Goal: Task Accomplishment & Management: Manage account settings

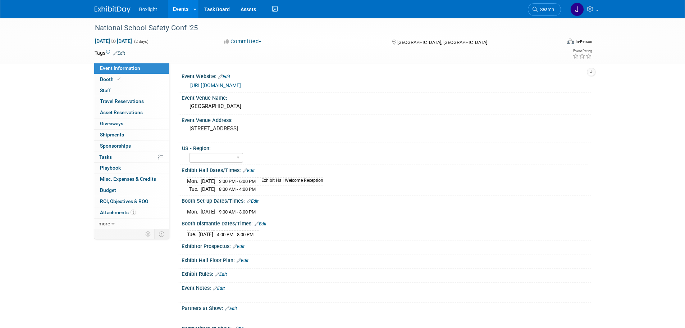
click at [181, 11] on link "Events" at bounding box center [181, 9] width 26 height 18
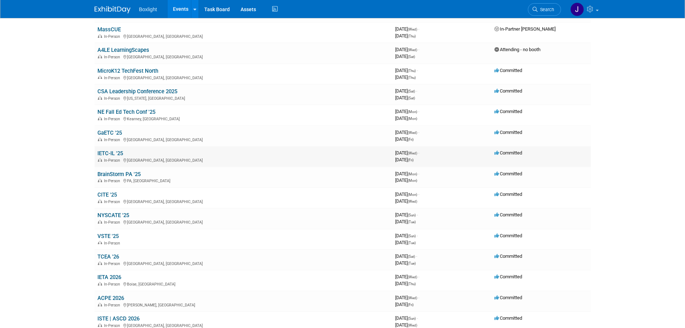
scroll to position [207, 0]
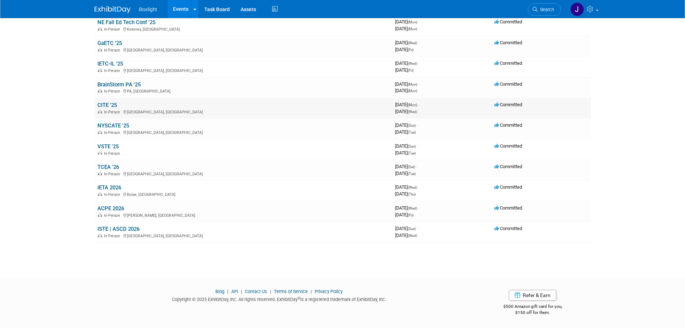
click at [109, 103] on link "CITE '25" at bounding box center [106, 105] width 19 height 6
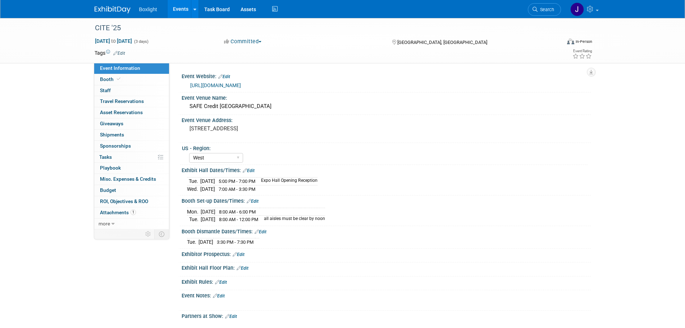
select select "West"
click at [110, 78] on span "Booth" at bounding box center [111, 79] width 22 height 6
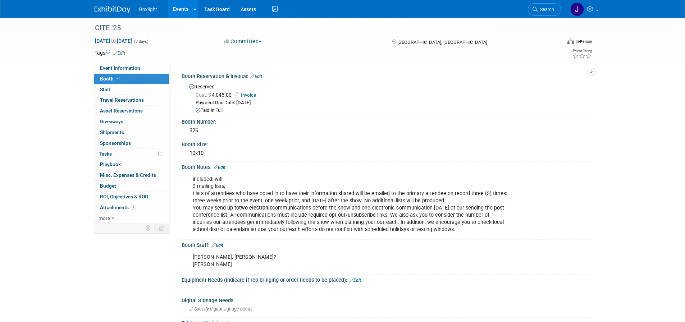
click at [180, 15] on link "Events" at bounding box center [181, 9] width 26 height 18
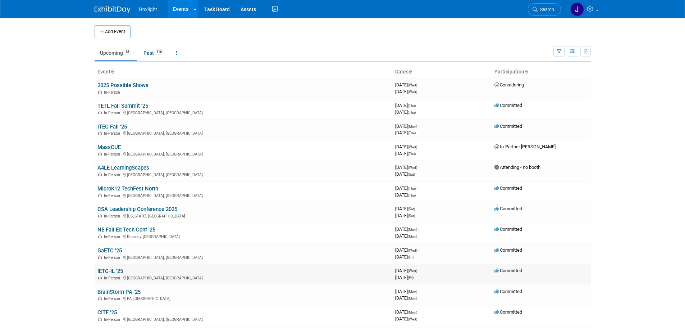
click at [120, 268] on link "IETC-IL '25" at bounding box center [110, 270] width 26 height 6
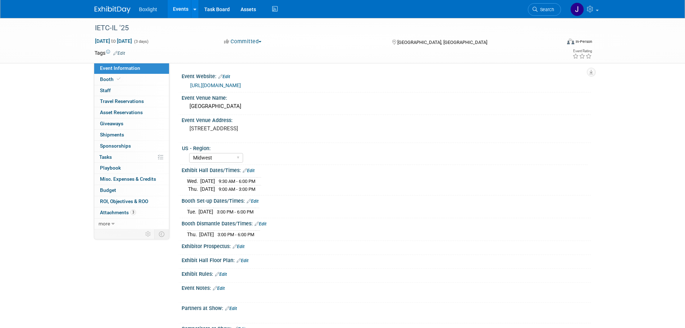
select select "Midwest"
drag, startPoint x: 114, startPoint y: 78, endPoint x: 154, endPoint y: 82, distance: 40.8
click at [114, 78] on span "Booth" at bounding box center [111, 79] width 22 height 6
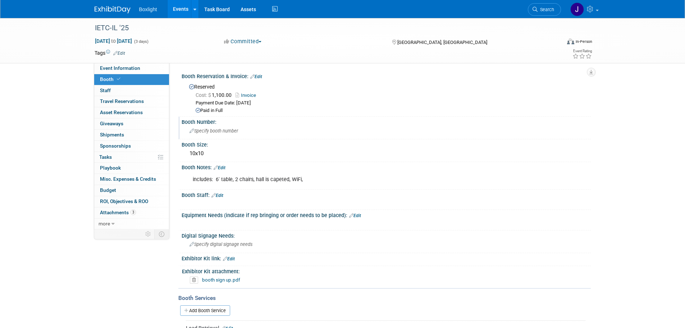
click at [241, 127] on div "Specify booth number" at bounding box center [386, 130] width 398 height 11
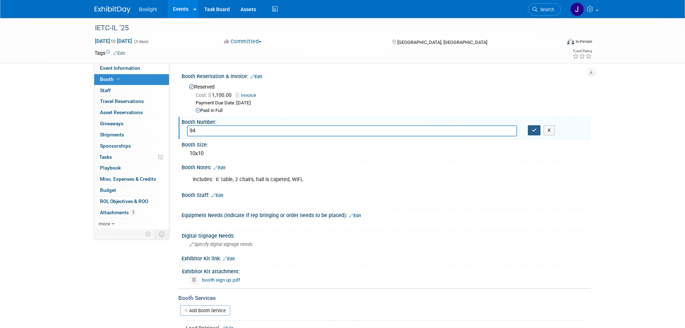
type input "94"
click at [534, 133] on button "button" at bounding box center [534, 130] width 13 height 10
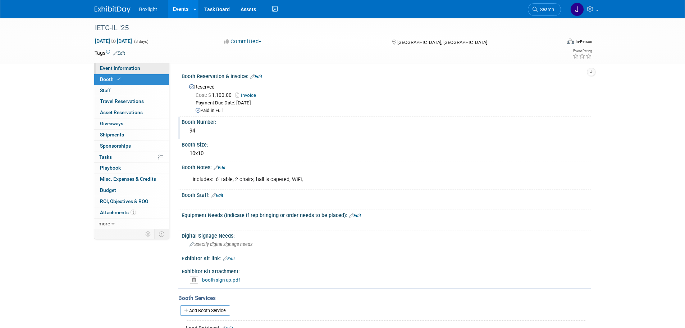
click at [116, 71] on link "Event Information" at bounding box center [131, 68] width 75 height 11
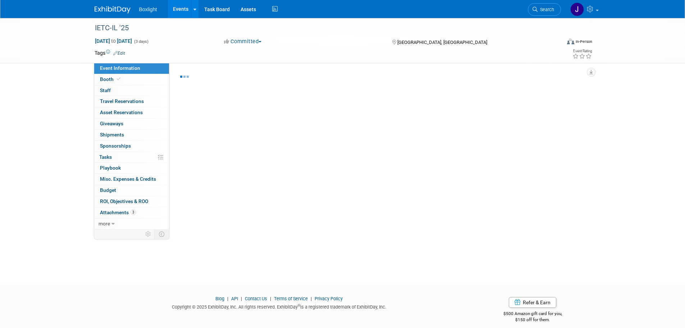
select select "Midwest"
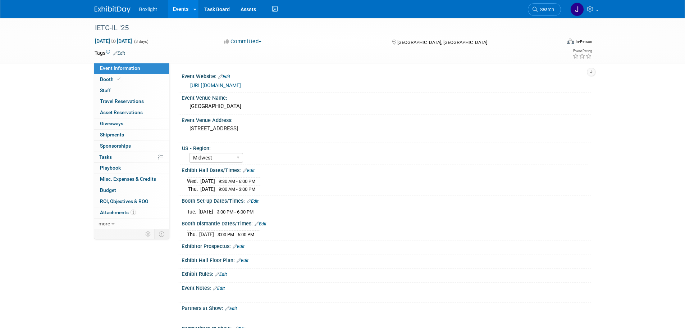
click at [221, 285] on link "Edit" at bounding box center [219, 287] width 12 height 5
click at [224, 295] on div at bounding box center [350, 295] width 324 height 7
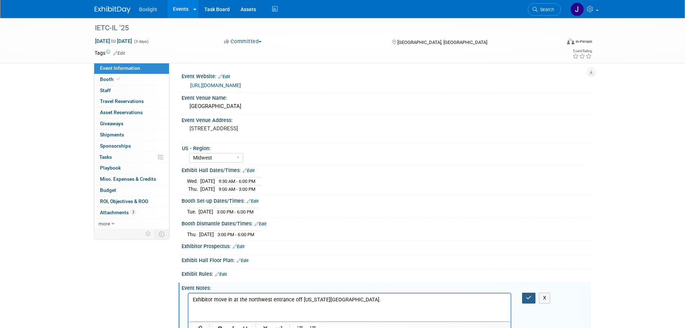
click at [528, 293] on button "button" at bounding box center [528, 297] width 13 height 10
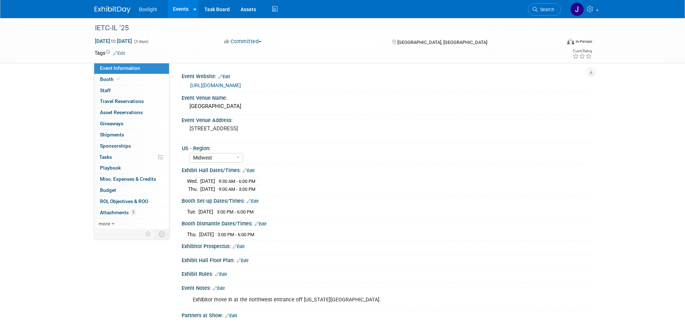
click at [239, 181] on span "9:30 AM - 6:00 PM" at bounding box center [237, 180] width 37 height 5
click at [252, 169] on link "Edit" at bounding box center [249, 170] width 12 height 5
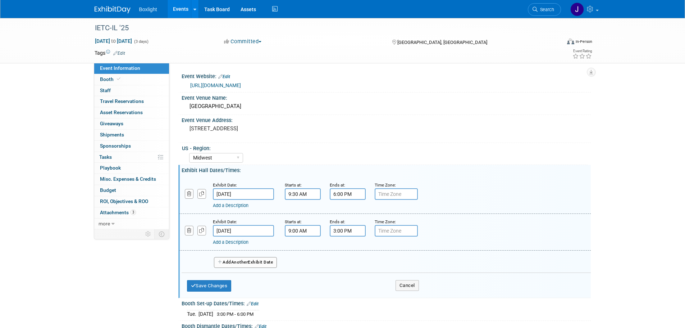
click at [291, 194] on input "9:30 AM" at bounding box center [303, 194] width 36 height 12
click at [333, 226] on span "30" at bounding box center [335, 226] width 14 height 13
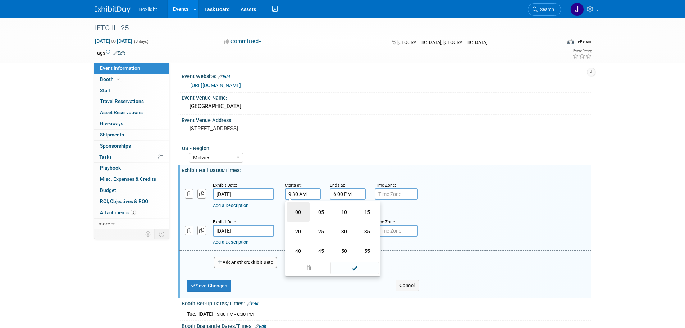
click at [299, 212] on td "00" at bounding box center [298, 211] width 23 height 19
type input "9:00 AM"
click at [354, 259] on span at bounding box center [354, 259] width 49 height 13
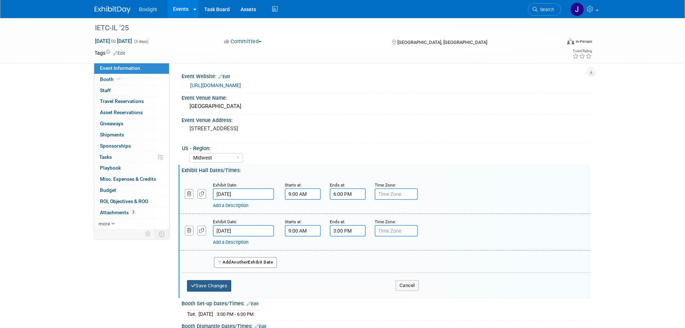
click at [215, 283] on button "Save Changes" at bounding box center [209, 286] width 45 height 12
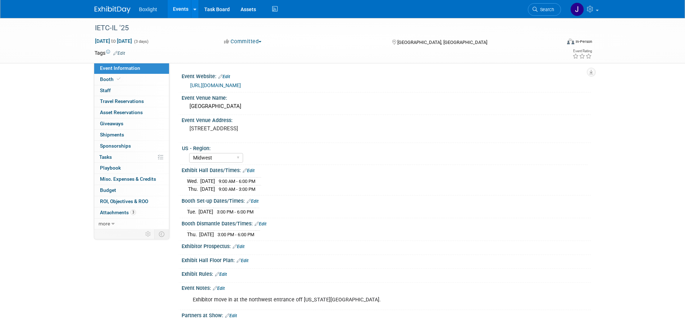
click at [249, 172] on link "Edit" at bounding box center [249, 170] width 12 height 5
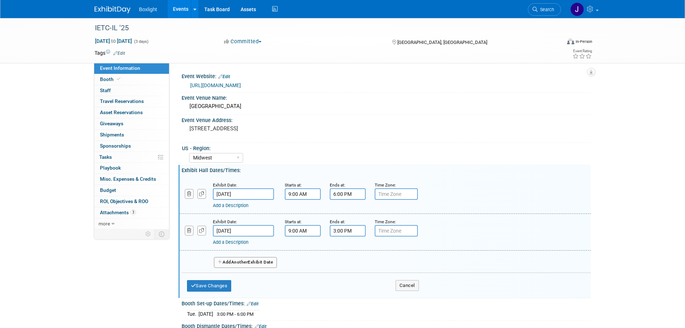
click at [237, 206] on link "Add a Description" at bounding box center [231, 204] width 36 height 5
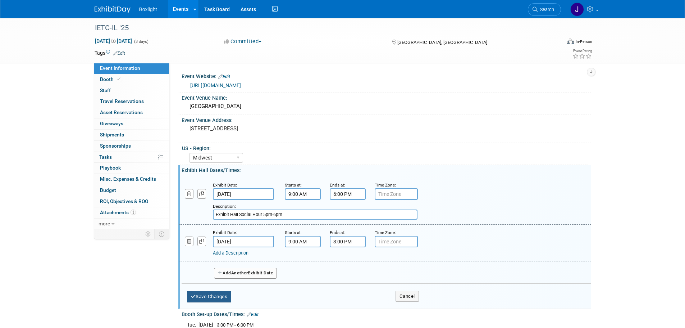
type input "Exhibit Hall Social Hour 5pm-6pm"
click at [219, 292] on button "Save Changes" at bounding box center [209, 296] width 45 height 12
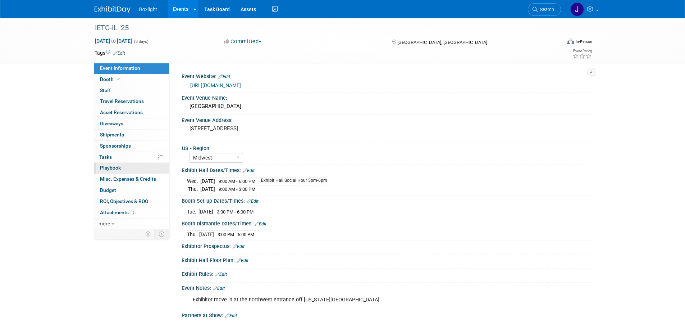
click at [123, 166] on link "0 Playbook 0" at bounding box center [131, 167] width 75 height 11
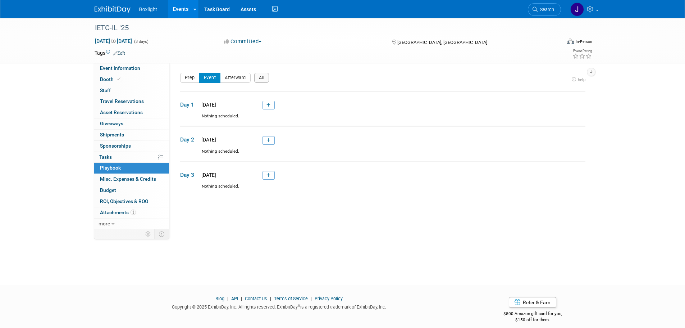
click at [270, 141] on link at bounding box center [268, 140] width 12 height 9
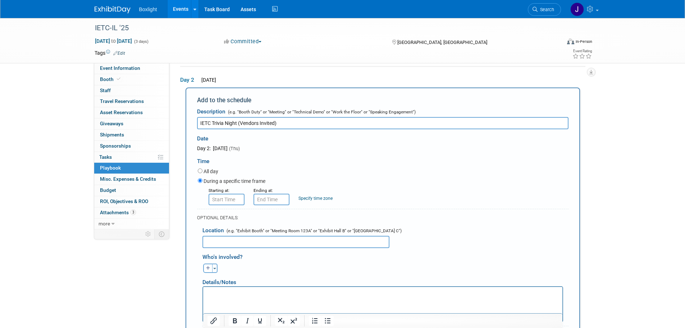
type input "IETC Trivia Night (Vendors Invited)"
click at [224, 241] on input "text" at bounding box center [295, 241] width 187 height 12
type input "Doubletree Ballroom"
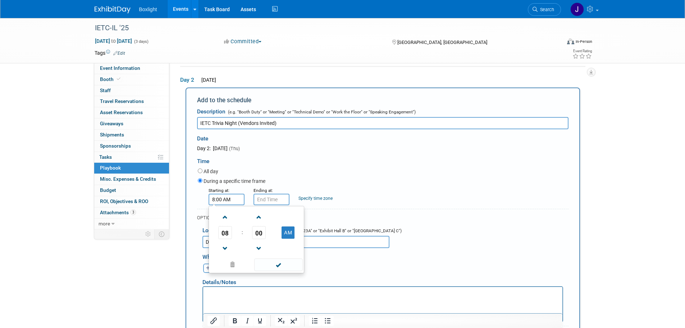
click at [218, 200] on input "8:00 AM" at bounding box center [227, 199] width 36 height 12
click at [226, 232] on span "08" at bounding box center [225, 232] width 14 height 13
drag, startPoint x: 243, startPoint y: 238, endPoint x: 247, endPoint y: 232, distance: 6.5
click at [243, 238] on td "05" at bounding box center [244, 236] width 23 height 19
click at [290, 234] on button "AM" at bounding box center [287, 232] width 13 height 12
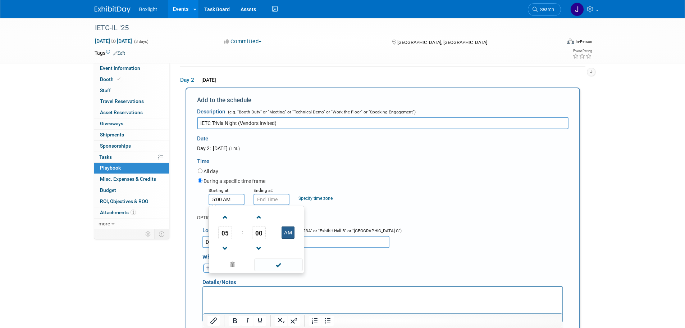
type input "5:00 PM"
click at [269, 201] on input "5:00 PM" at bounding box center [271, 199] width 36 height 12
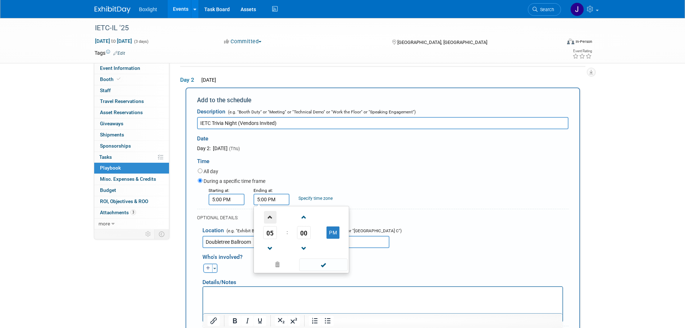
click at [269, 220] on span at bounding box center [270, 217] width 13 height 13
click at [269, 219] on span at bounding box center [270, 217] width 13 height 13
type input "7:00 PM"
click at [307, 262] on span at bounding box center [323, 264] width 49 height 13
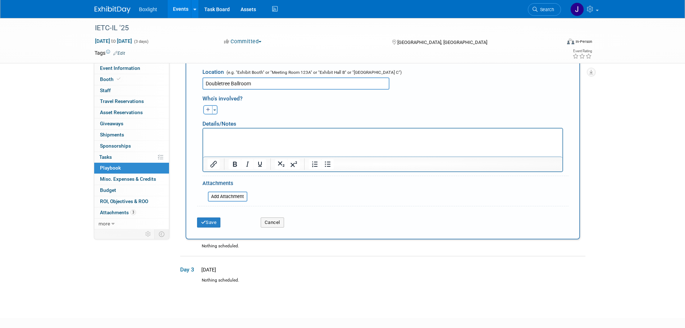
scroll to position [239, 0]
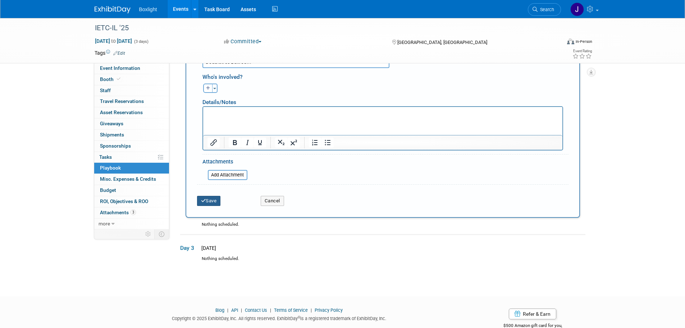
click at [206, 204] on button "Save" at bounding box center [209, 201] width 24 height 10
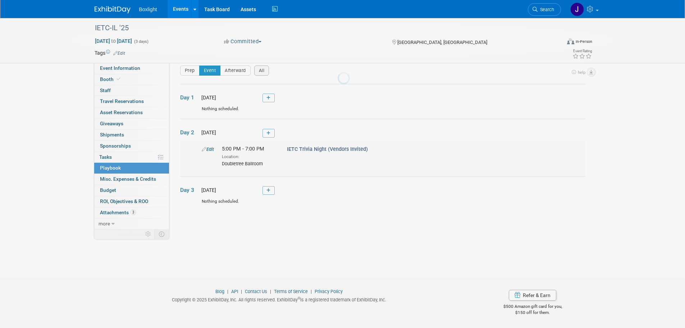
scroll to position [7, 0]
click at [110, 78] on span "Booth" at bounding box center [111, 79] width 22 height 6
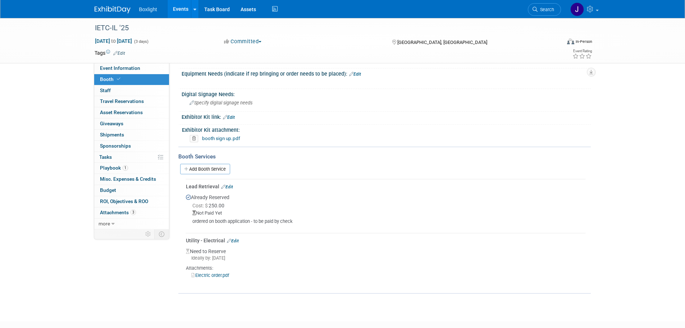
scroll to position [180, 0]
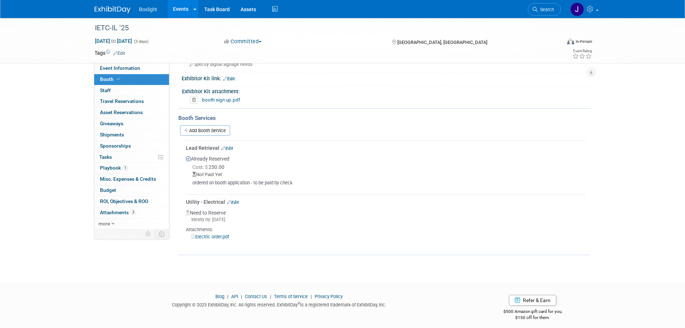
click at [221, 234] on link "Electric order.pdf" at bounding box center [210, 236] width 38 height 5
click at [219, 236] on link "Electric order.pdf" at bounding box center [210, 236] width 38 height 5
click at [203, 234] on link "Electric order.pdf" at bounding box center [210, 236] width 38 height 5
click at [237, 200] on link "Edit" at bounding box center [233, 202] width 12 height 5
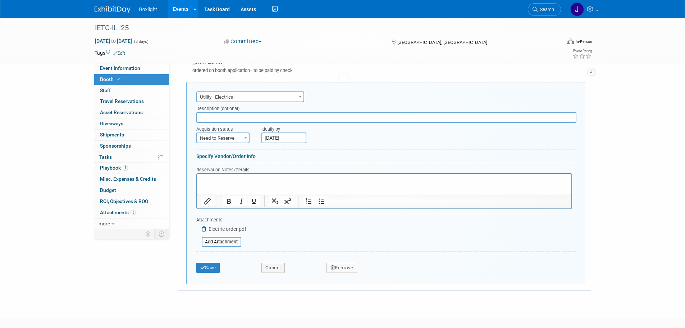
scroll to position [0, 0]
click at [202, 226] on icon at bounding box center [205, 228] width 6 height 5
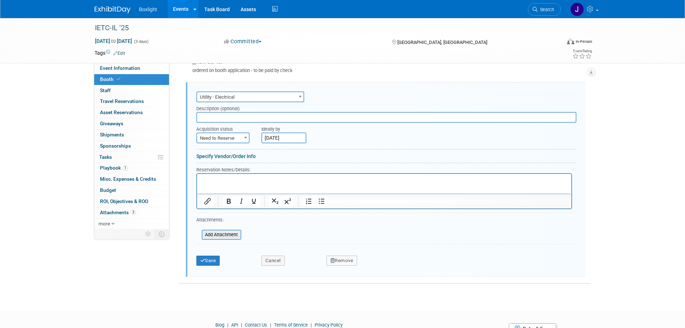
click at [210, 235] on input "file" at bounding box center [198, 234] width 86 height 9
click at [226, 235] on input "file" at bounding box center [198, 234] width 86 height 9
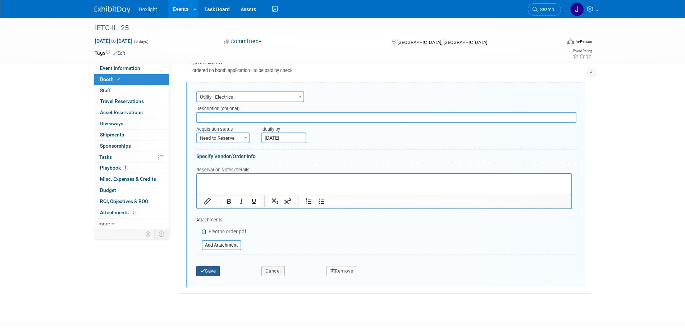
click at [210, 269] on button "Save" at bounding box center [208, 271] width 24 height 10
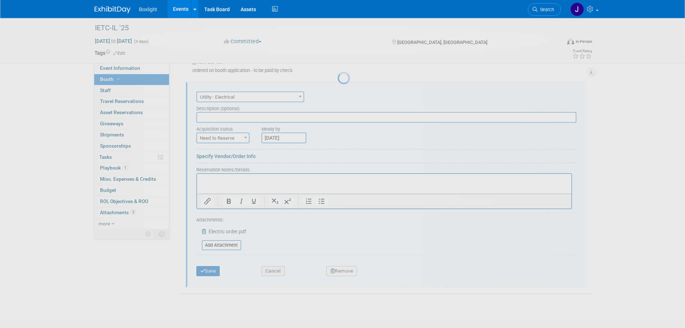
scroll to position [184, 0]
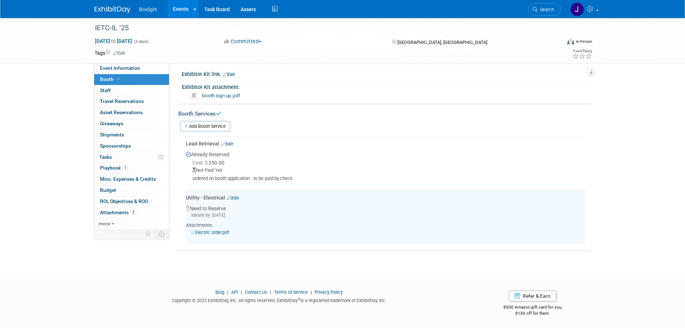
click at [213, 232] on link "Electric order.pdf" at bounding box center [210, 231] width 38 height 5
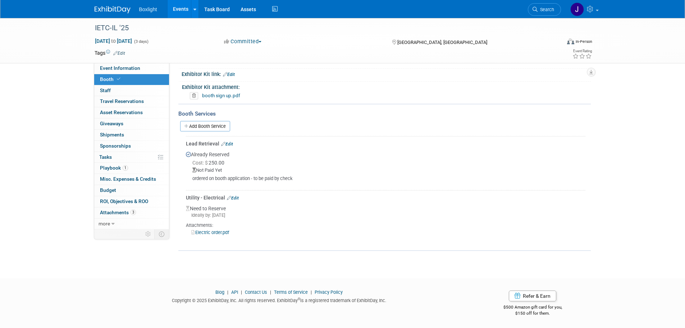
click at [233, 194] on div "Utility - Electrical Edit" at bounding box center [385, 197] width 399 height 7
click at [235, 197] on link "Edit" at bounding box center [233, 197] width 12 height 5
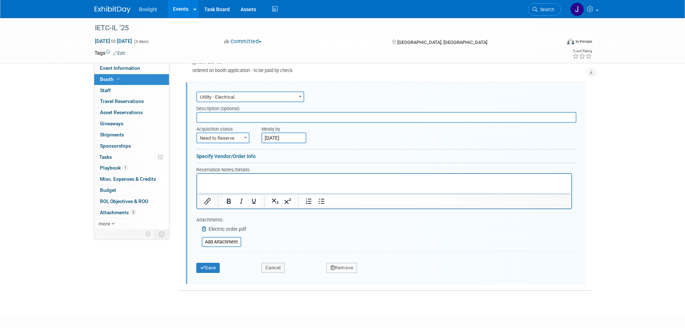
scroll to position [0, 0]
click at [204, 227] on icon at bounding box center [205, 228] width 6 height 5
click at [206, 236] on input "file" at bounding box center [198, 234] width 86 height 9
click at [212, 270] on button "Save" at bounding box center [208, 271] width 24 height 10
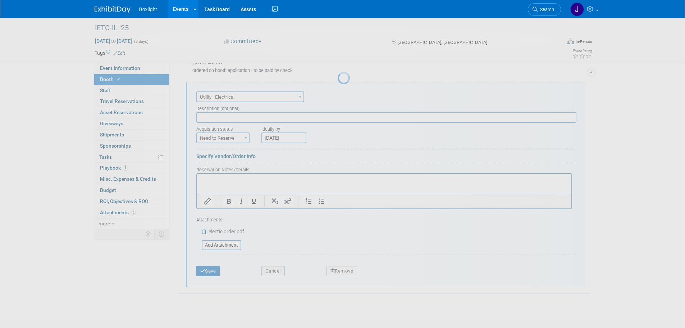
scroll to position [184, 0]
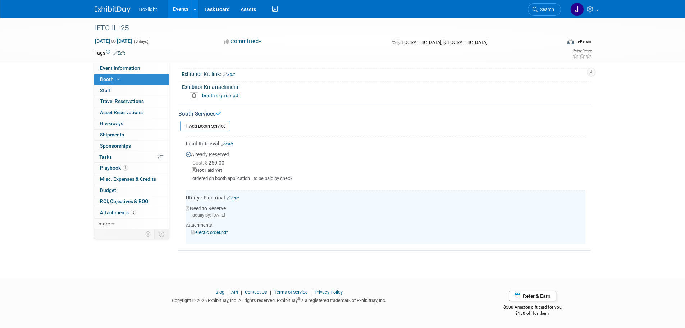
click at [211, 230] on link "electic order.pdf" at bounding box center [209, 231] width 36 height 5
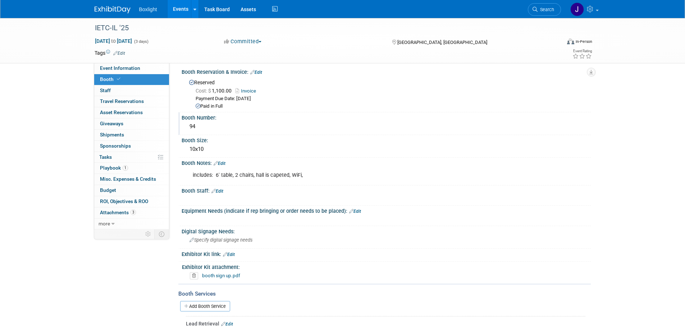
scroll to position [0, 0]
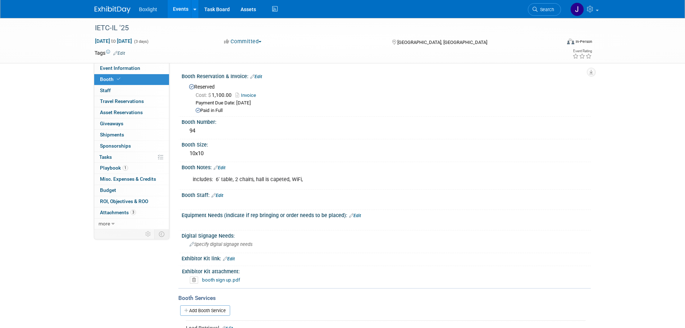
click at [229, 258] on link "Edit" at bounding box center [229, 258] width 12 height 5
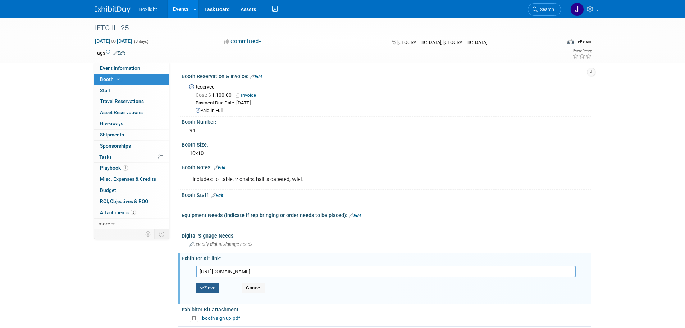
type input "https://order.valleyexpodisplays.com/"
click at [211, 289] on button "Save" at bounding box center [208, 287] width 24 height 11
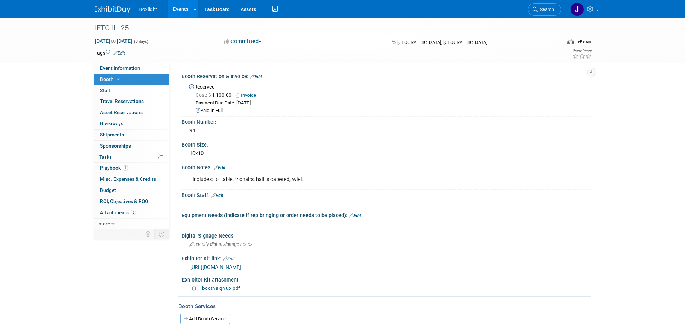
drag, startPoint x: 223, startPoint y: 166, endPoint x: 232, endPoint y: 168, distance: 8.9
click at [224, 166] on link "Edit" at bounding box center [220, 167] width 12 height 5
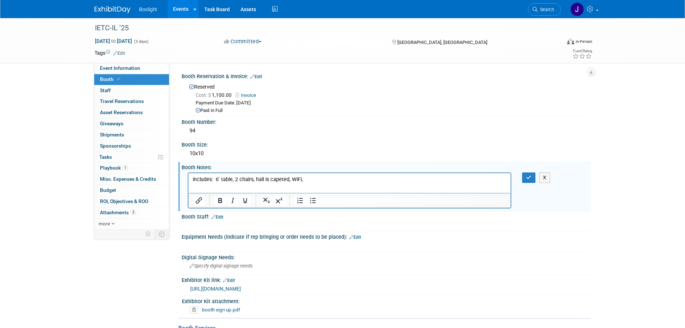
click at [305, 179] on p "includes: 6' table, 2 chairs, hall is capeted, WiFi," at bounding box center [349, 178] width 314 height 7
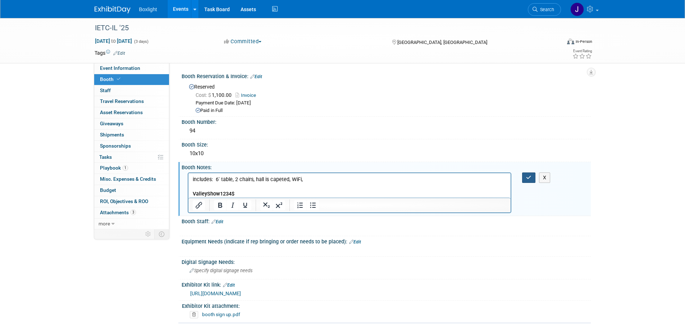
click at [529, 177] on icon "button" at bounding box center [528, 177] width 5 height 5
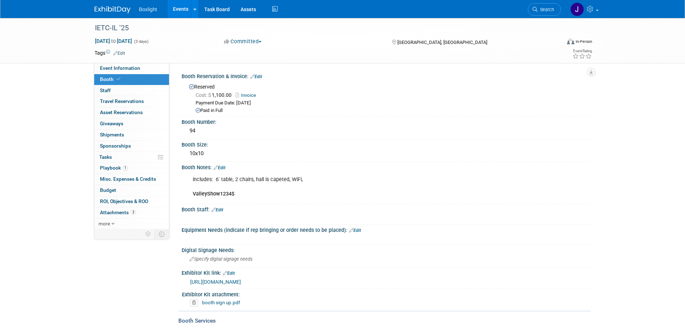
click at [223, 207] on link "Edit" at bounding box center [217, 209] width 12 height 5
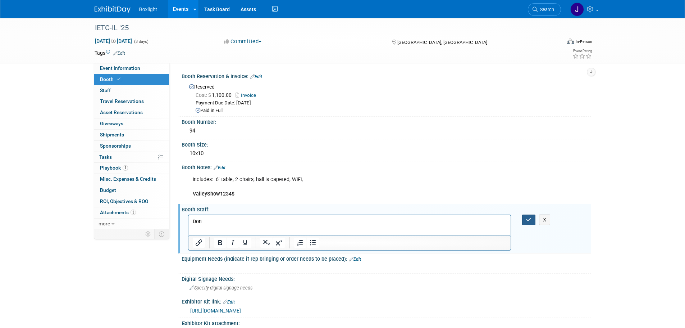
click at [531, 219] on icon "button" at bounding box center [528, 219] width 5 height 5
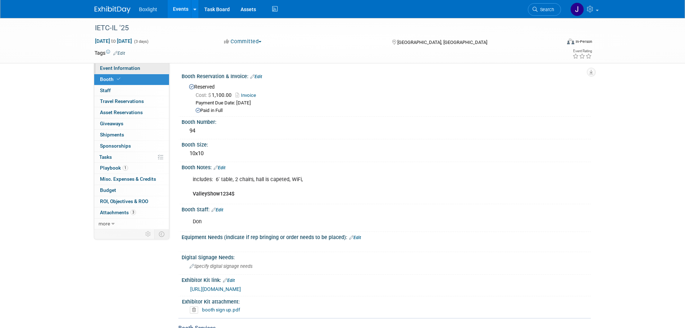
click at [122, 71] on link "Event Information" at bounding box center [131, 68] width 75 height 11
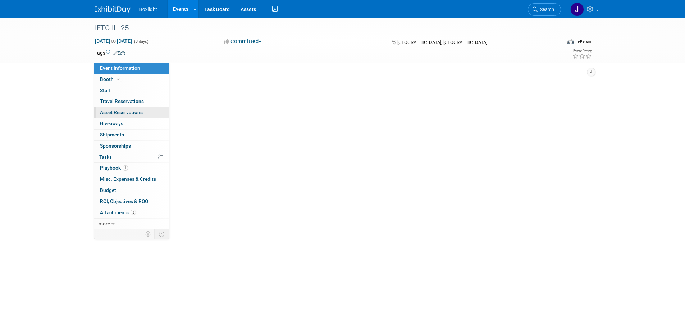
select select "Midwest"
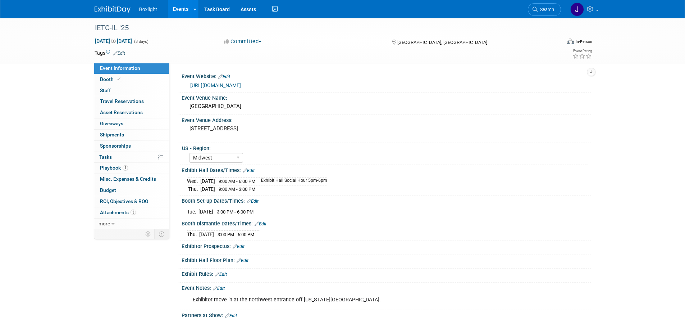
click at [179, 12] on link "Events" at bounding box center [181, 9] width 26 height 18
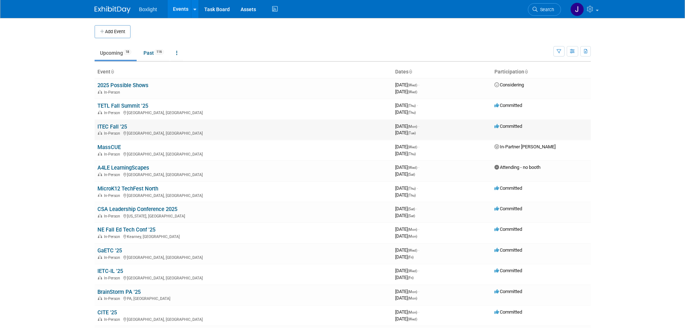
click at [112, 125] on link "ITEC Fall '25" at bounding box center [111, 126] width 29 height 6
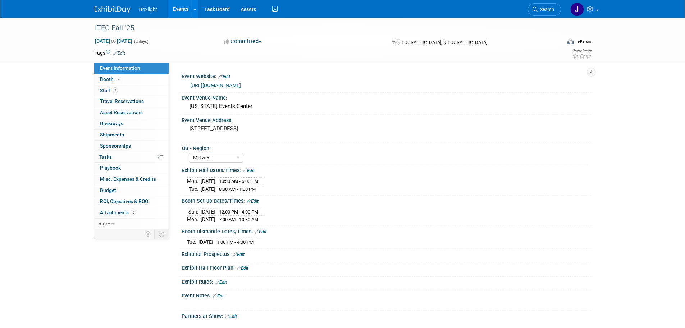
select select "Midwest"
click at [258, 220] on span "7:00 AM - 10:30 AM" at bounding box center [238, 218] width 39 height 5
click at [256, 200] on link "Edit" at bounding box center [253, 200] width 12 height 5
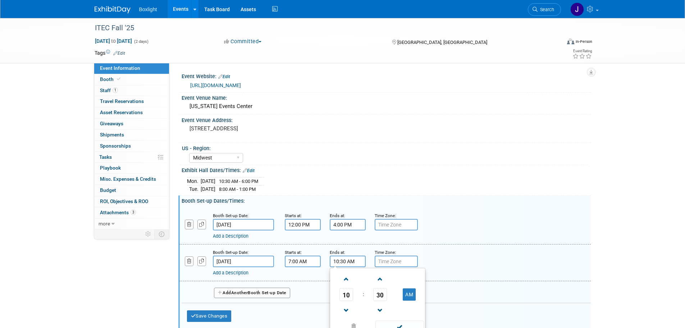
click at [338, 259] on input "10:30 AM" at bounding box center [348, 261] width 36 height 12
click at [383, 291] on span "30" at bounding box center [380, 294] width 14 height 13
click at [410, 279] on td "15" at bounding box center [411, 278] width 23 height 19
type input "10:15 AM"
click at [219, 318] on button "Save Changes" at bounding box center [209, 316] width 45 height 12
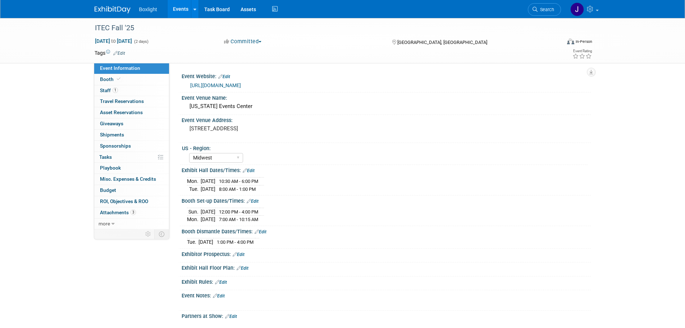
click at [252, 167] on div "Exhibit Hall Dates/Times: Edit" at bounding box center [386, 169] width 409 height 9
click at [252, 170] on link "Edit" at bounding box center [249, 170] width 12 height 5
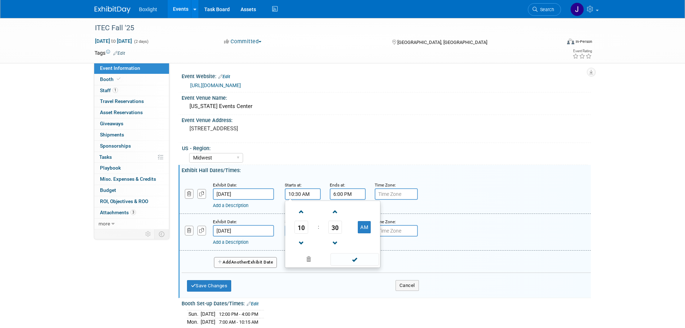
click at [297, 191] on input "10:30 AM" at bounding box center [303, 194] width 36 height 12
click at [336, 226] on span "30" at bounding box center [335, 226] width 14 height 13
click at [370, 214] on td "15" at bounding box center [367, 211] width 23 height 19
type input "10:15 AM"
click at [355, 258] on span at bounding box center [354, 259] width 49 height 13
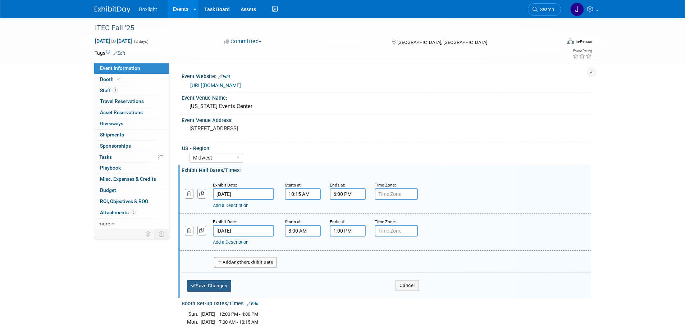
drag, startPoint x: 210, startPoint y: 283, endPoint x: 208, endPoint y: 278, distance: 4.9
click at [210, 283] on button "Save Changes" at bounding box center [209, 286] width 45 height 12
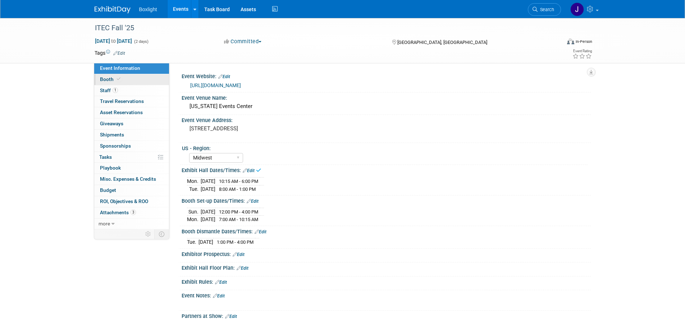
click at [110, 79] on span "Booth" at bounding box center [111, 79] width 22 height 6
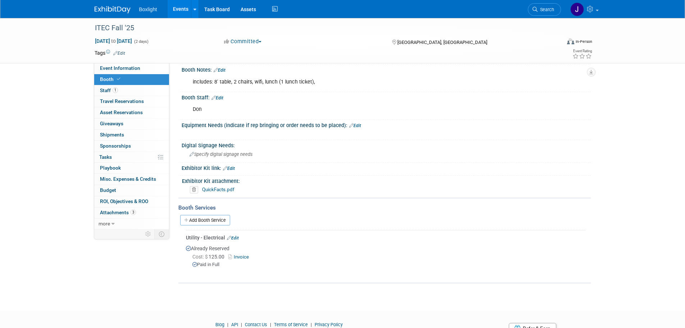
scroll to position [108, 0]
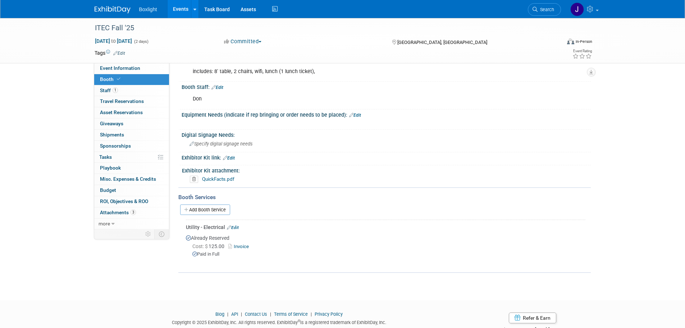
click at [240, 246] on link "Invoice" at bounding box center [239, 245] width 23 height 5
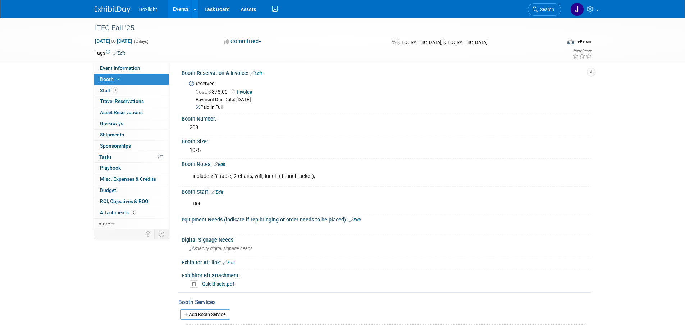
scroll to position [0, 0]
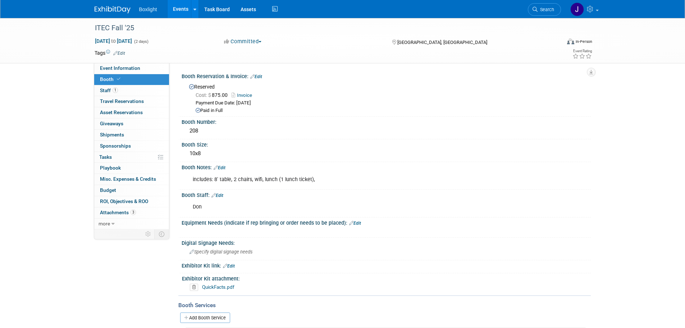
click at [224, 287] on link "QuickFacts.pdf" at bounding box center [218, 287] width 32 height 6
